Goal: Information Seeking & Learning: Check status

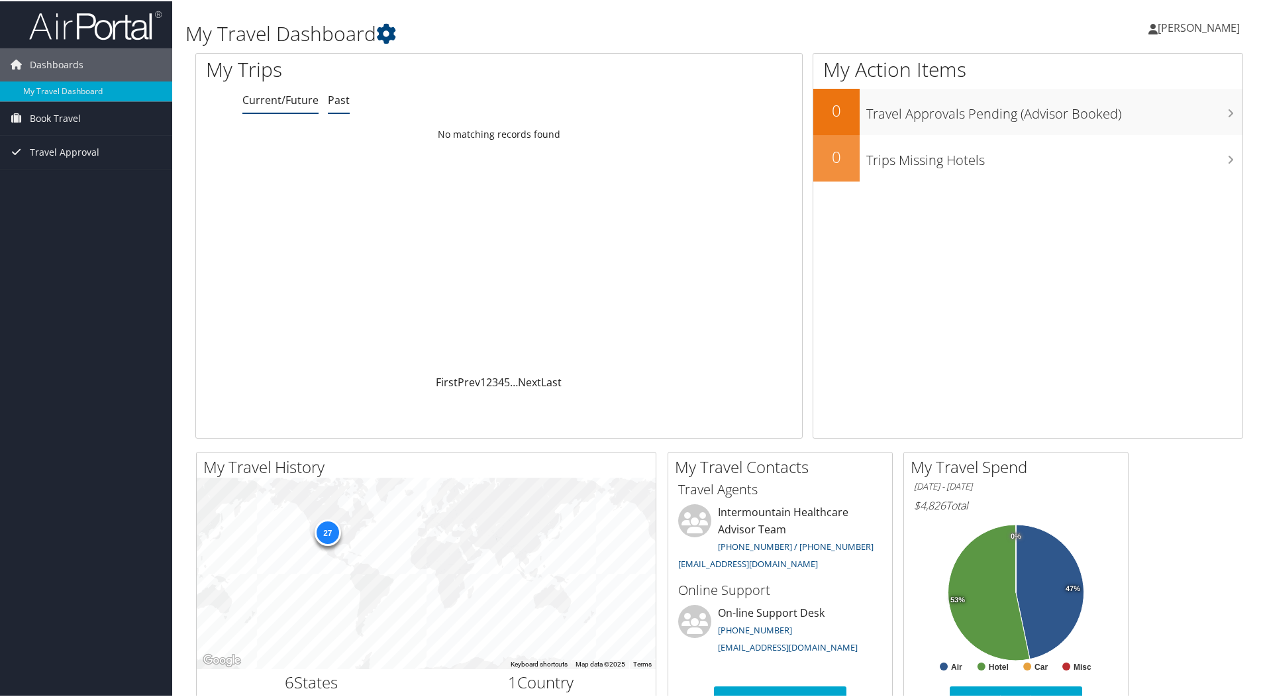
click at [333, 102] on link "Past" at bounding box center [339, 98] width 22 height 15
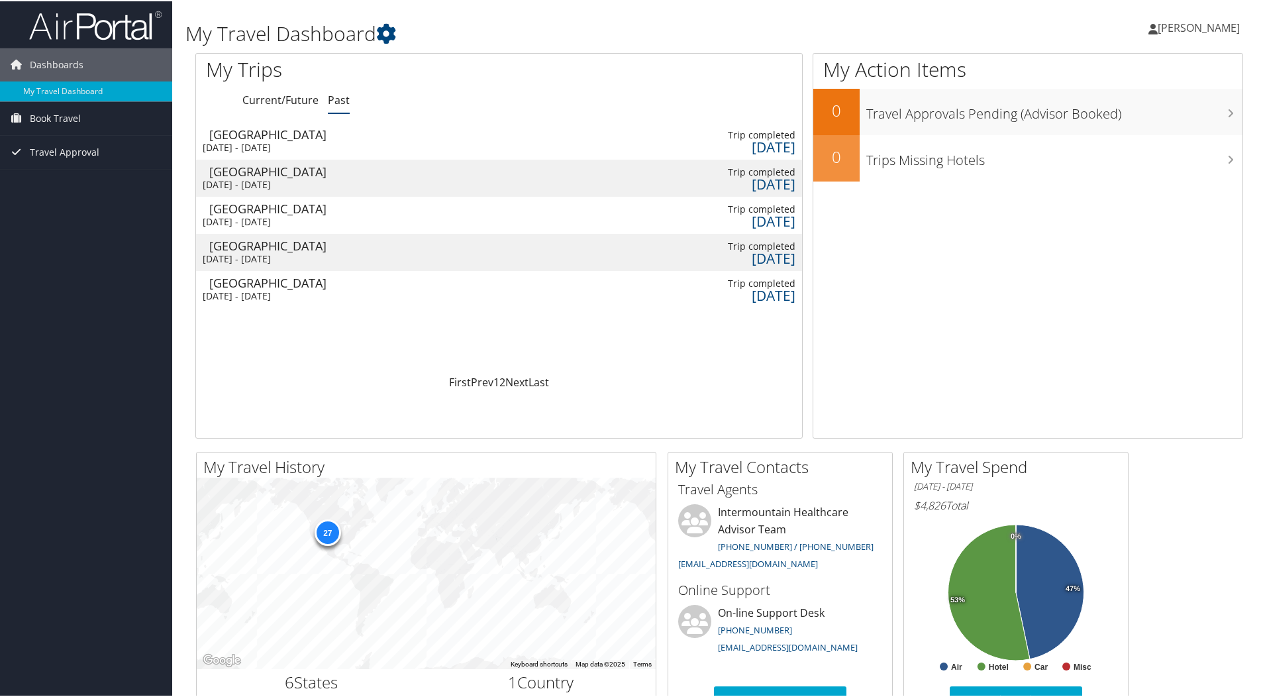
click at [236, 176] on div "Pittsburgh" at bounding box center [279, 170] width 141 height 12
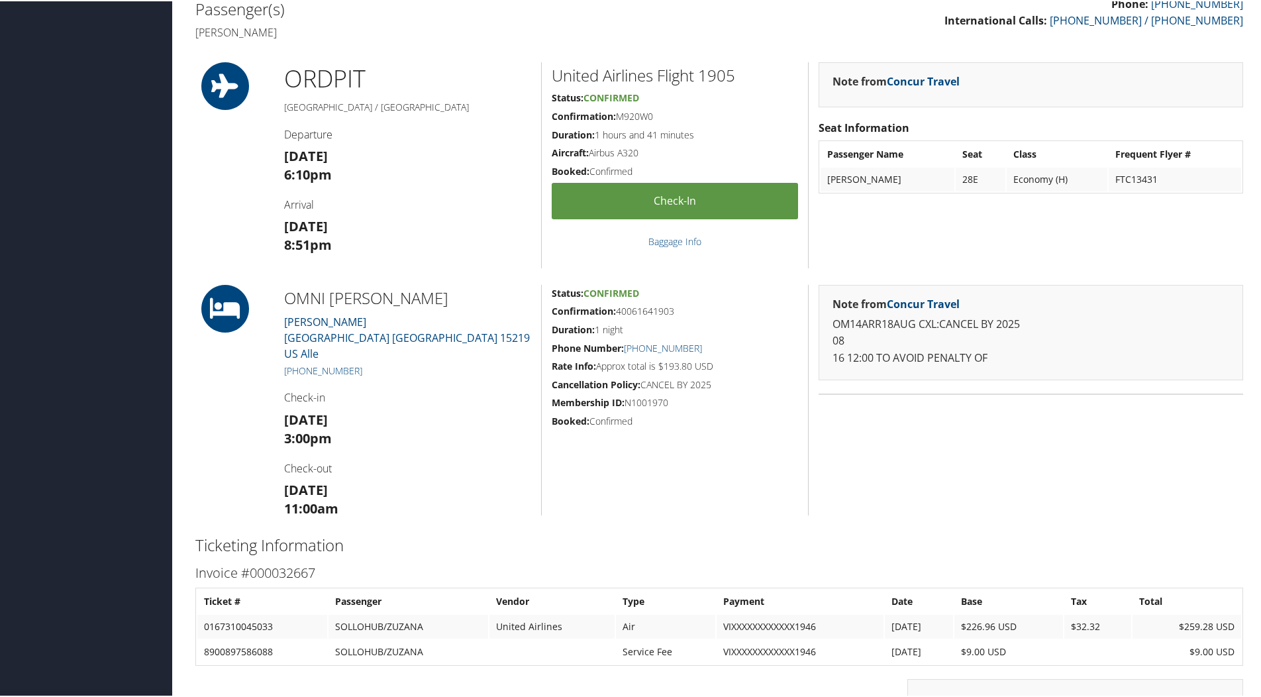
scroll to position [265, 0]
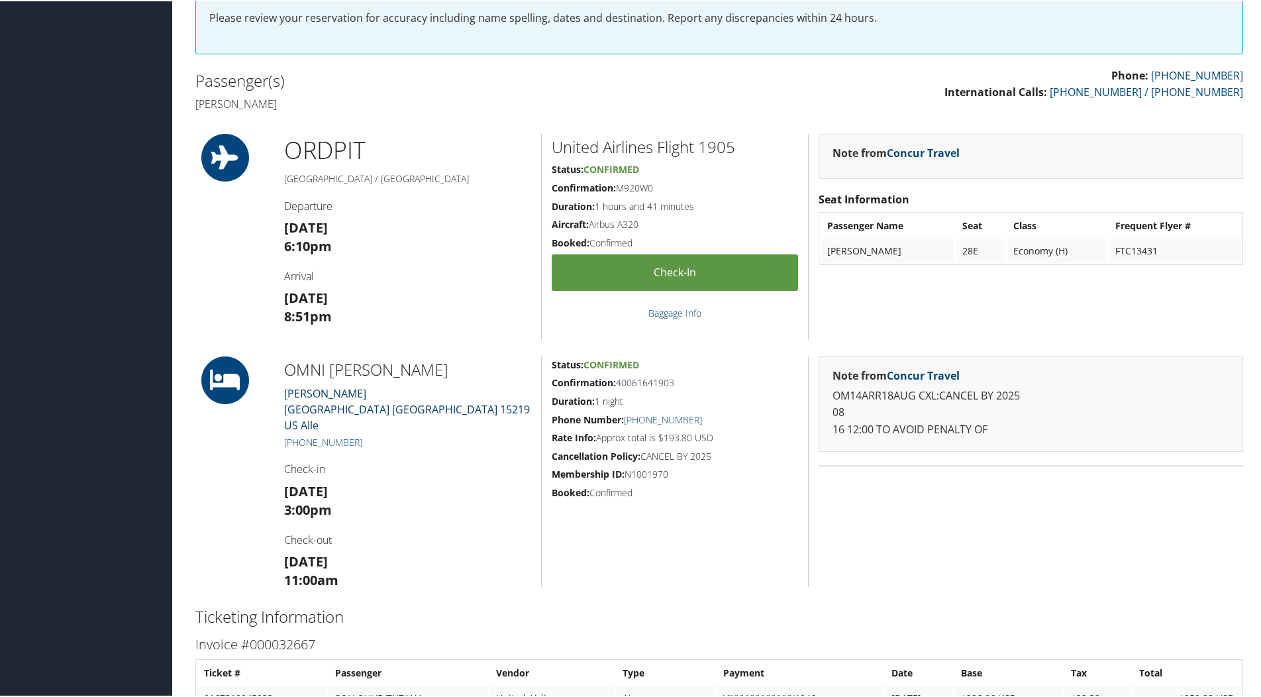
click at [305, 392] on link "Omni William Penn Pittsburgh PA 15219 US Alle" at bounding box center [407, 408] width 246 height 46
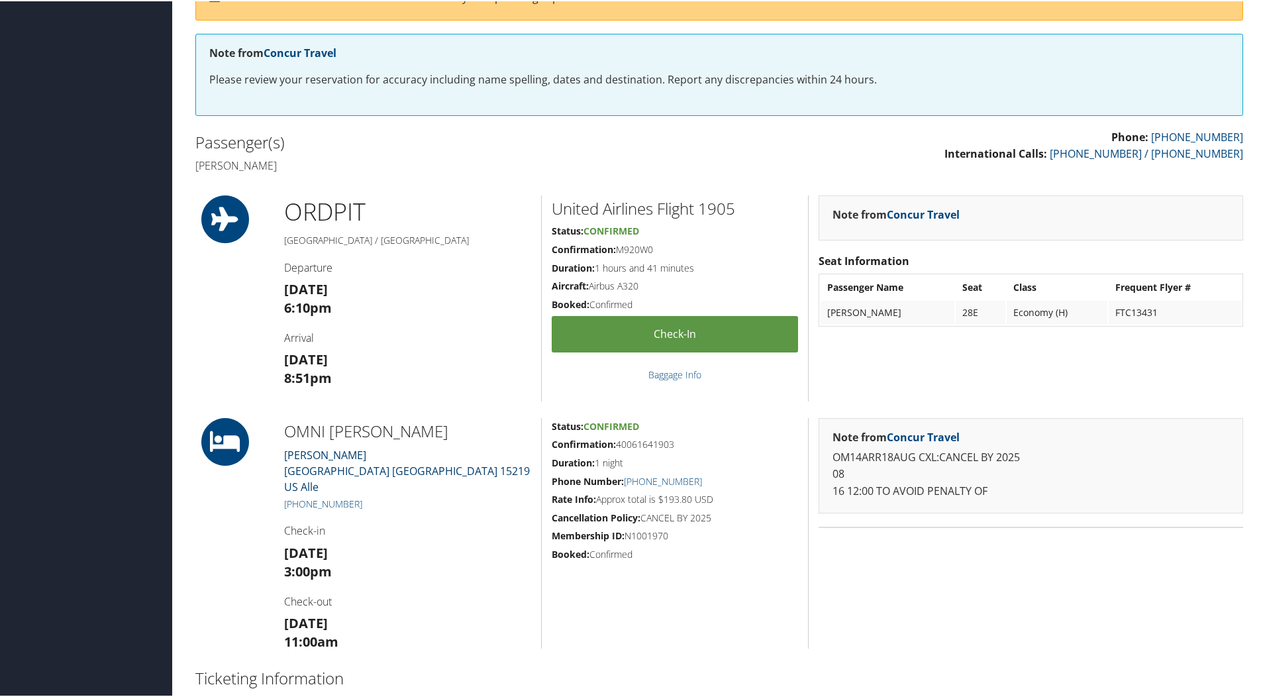
scroll to position [0, 0]
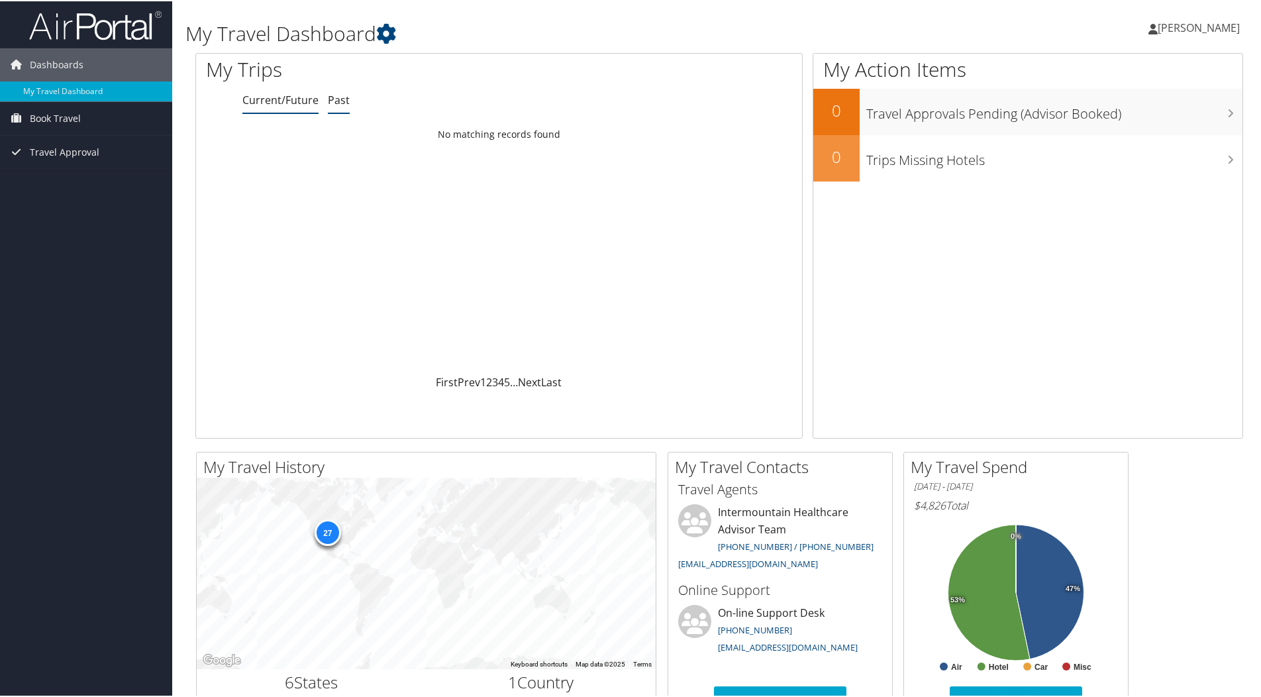
click at [335, 97] on link "Past" at bounding box center [339, 98] width 22 height 15
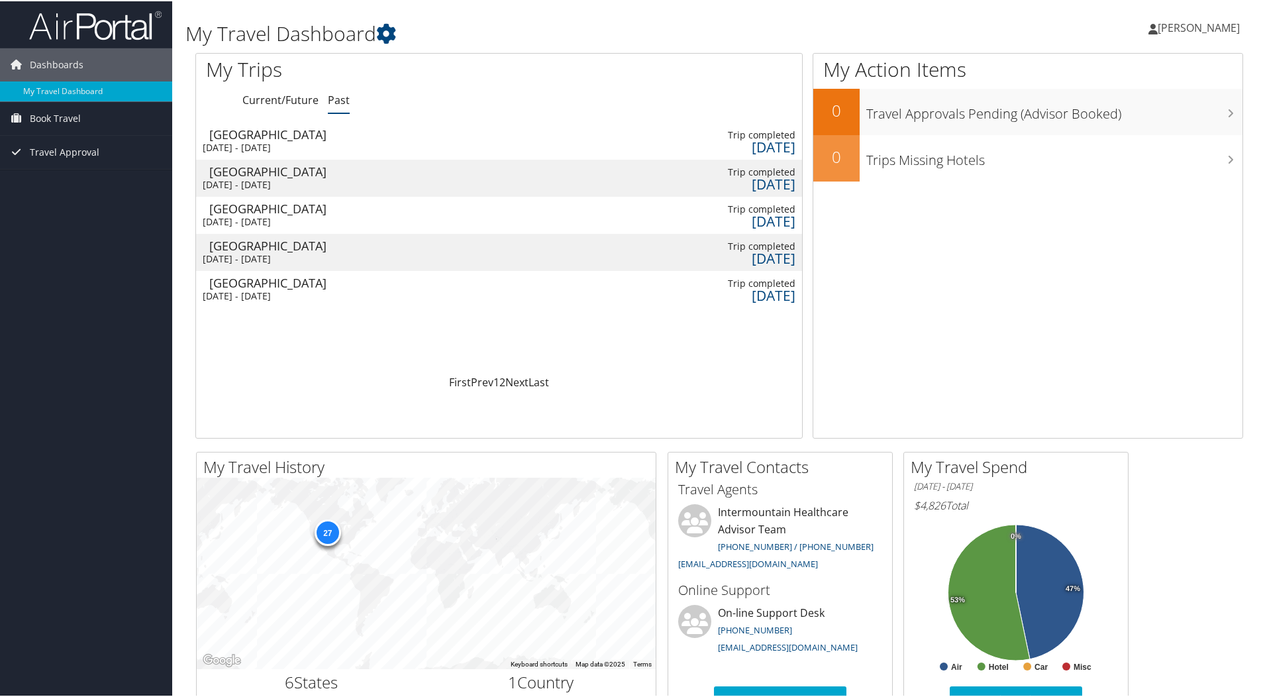
click at [284, 219] on div "[DATE] - [DATE]" at bounding box center [273, 221] width 141 height 12
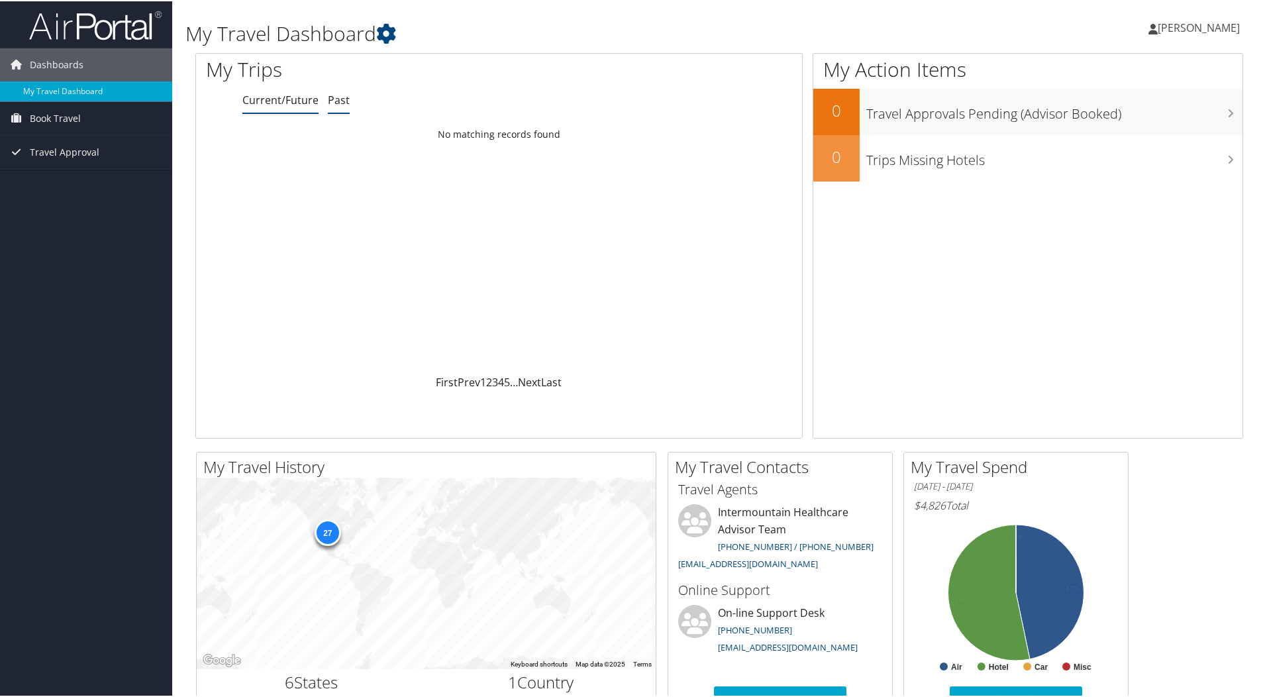
click at [340, 95] on link "Past" at bounding box center [339, 98] width 22 height 15
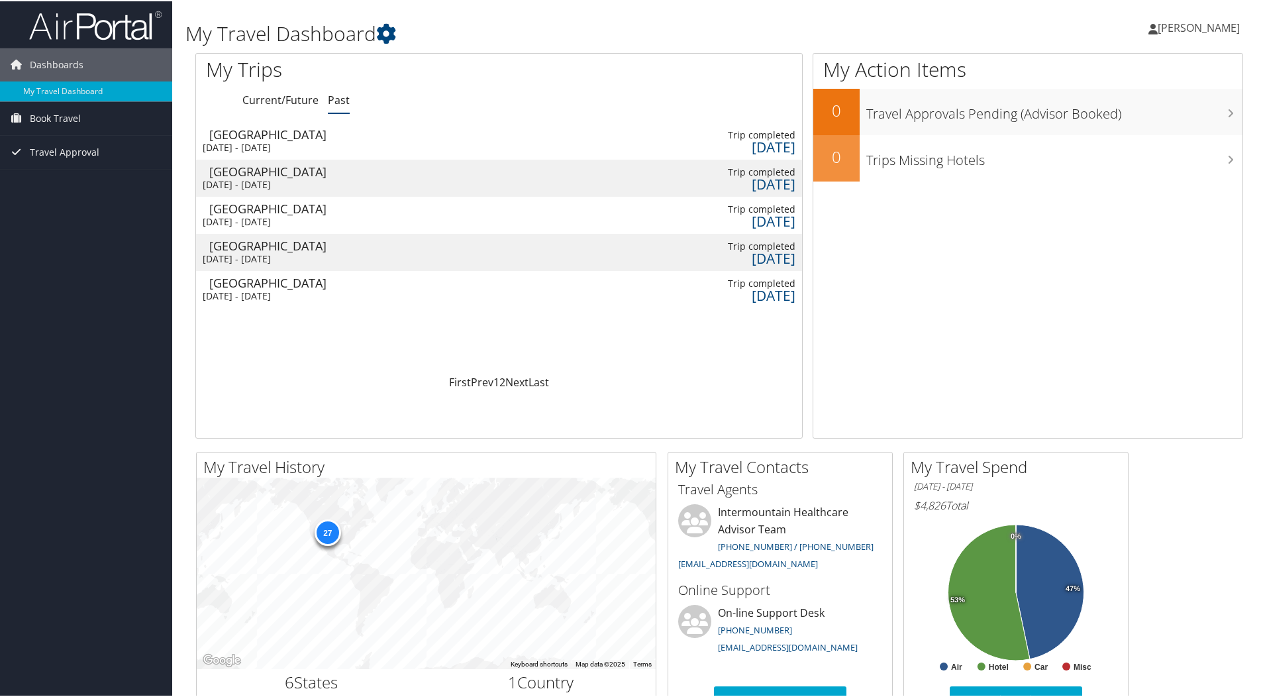
click at [234, 215] on div "[DATE] - [DATE]" at bounding box center [273, 221] width 141 height 12
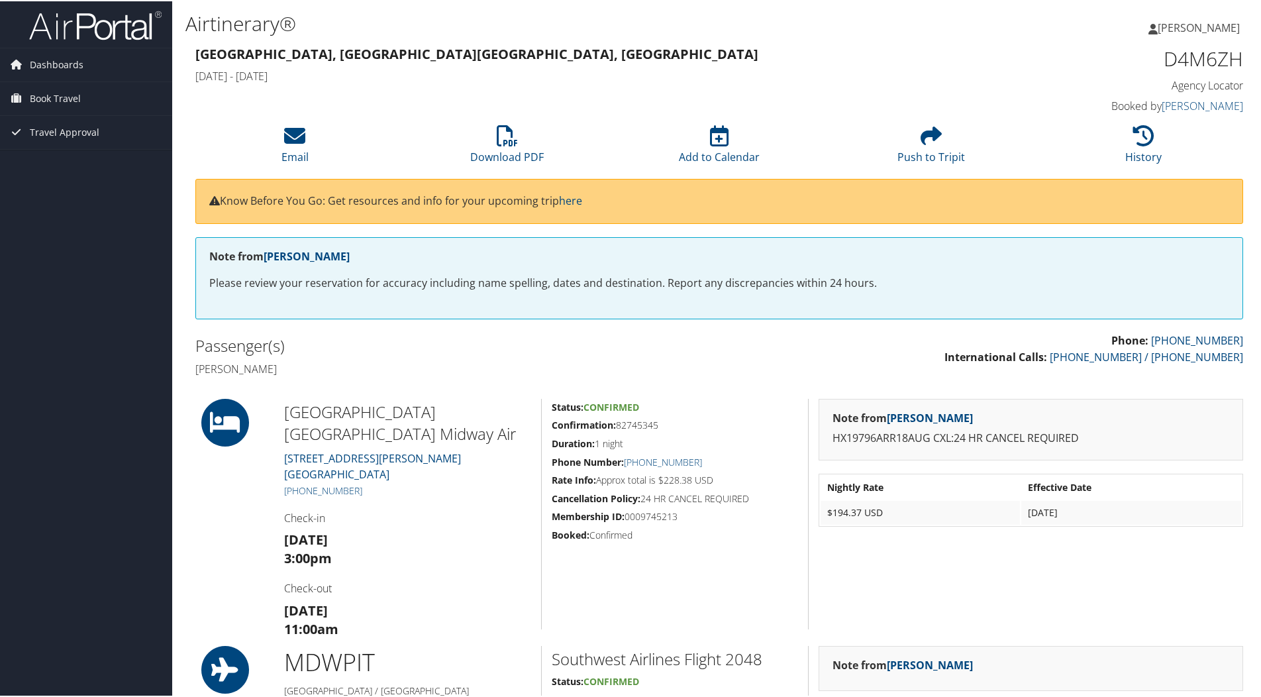
click at [856, 511] on td "$194.37 USD" at bounding box center [920, 511] width 199 height 24
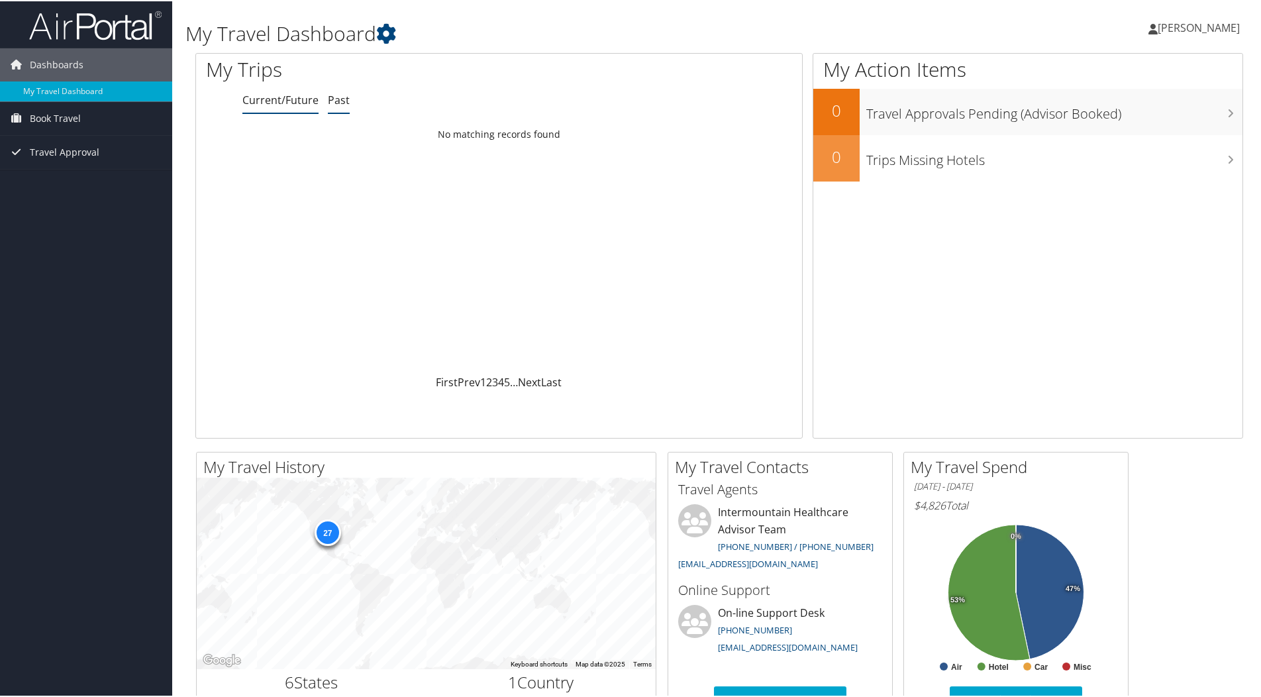
click at [338, 99] on link "Past" at bounding box center [339, 98] width 22 height 15
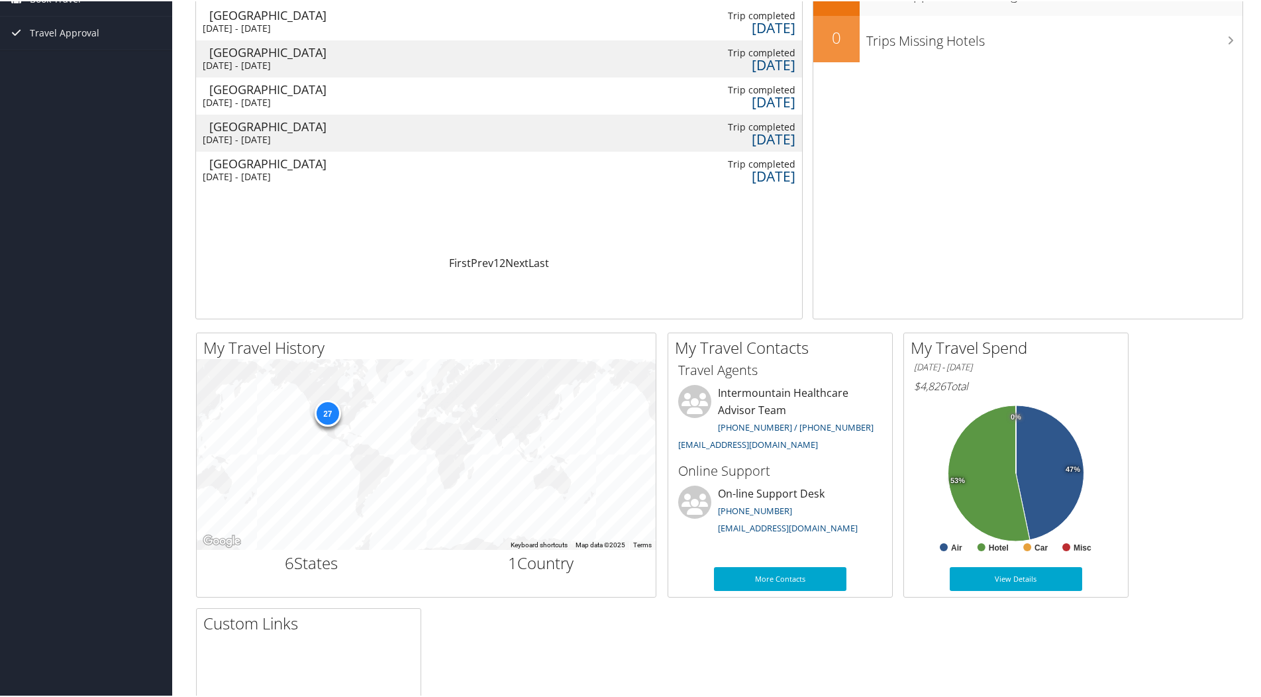
scroll to position [132, 0]
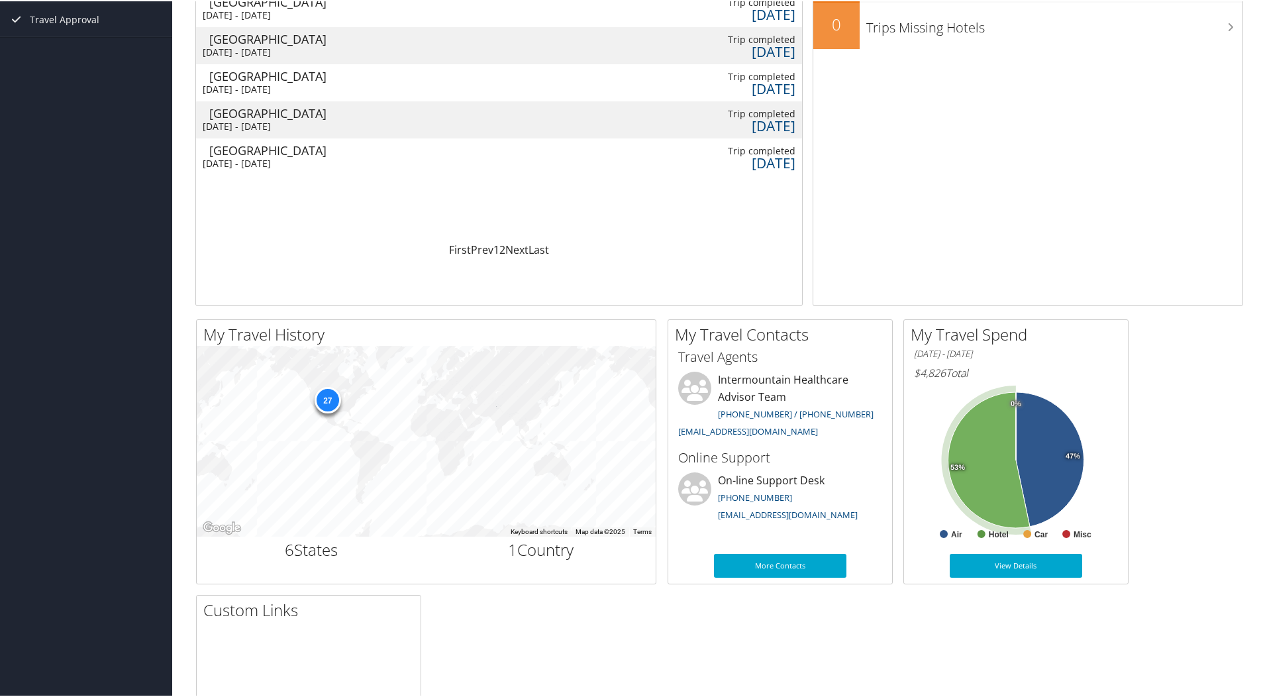
click at [971, 448] on icon at bounding box center [989, 459] width 81 height 136
click at [990, 494] on icon at bounding box center [982, 460] width 81 height 136
click at [990, 494] on icon at bounding box center [989, 459] width 81 height 136
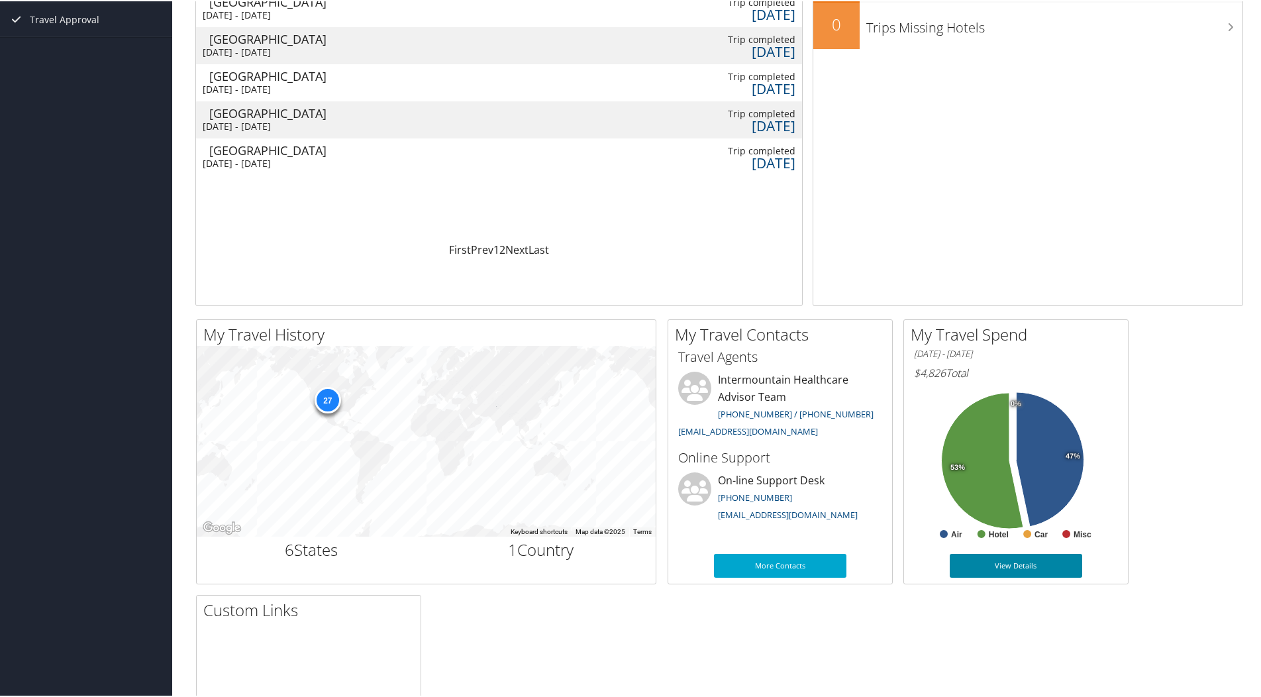
click at [1012, 564] on link "View Details" at bounding box center [1016, 564] width 132 height 24
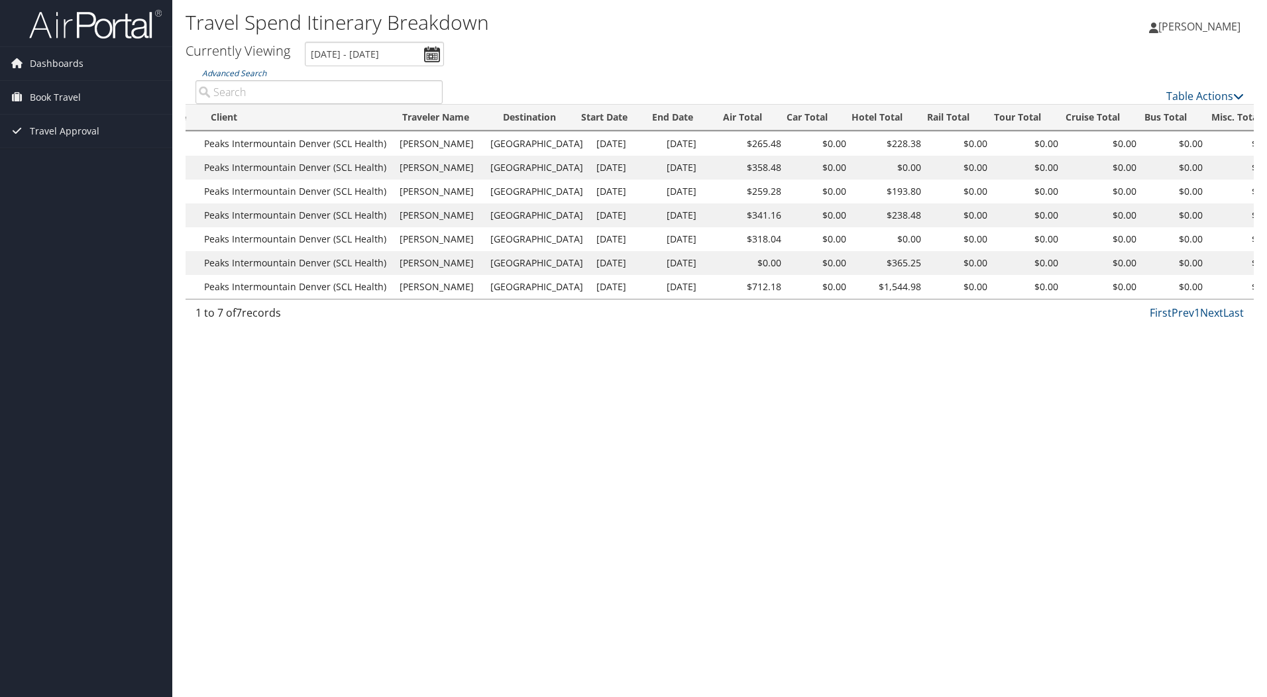
scroll to position [0, 254]
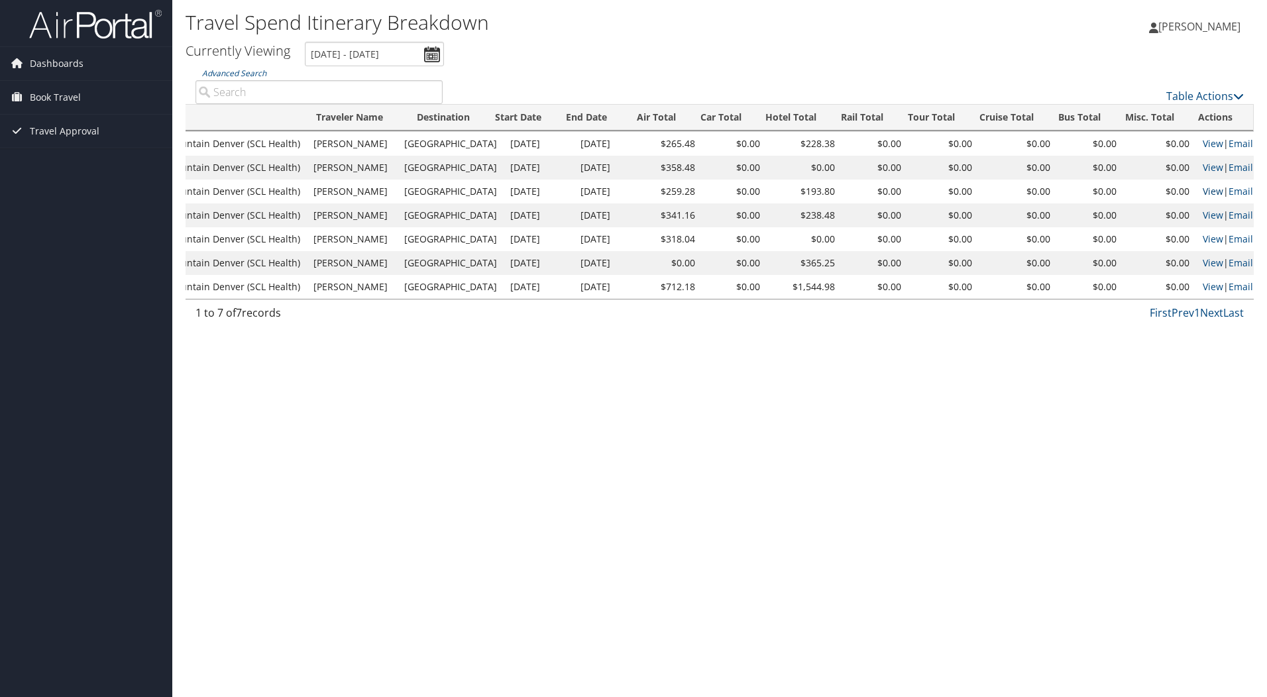
click at [1203, 190] on link "View" at bounding box center [1212, 191] width 21 height 13
click at [50, 58] on span "Dashboards" at bounding box center [57, 63] width 54 height 33
